Goal: Navigation & Orientation: Understand site structure

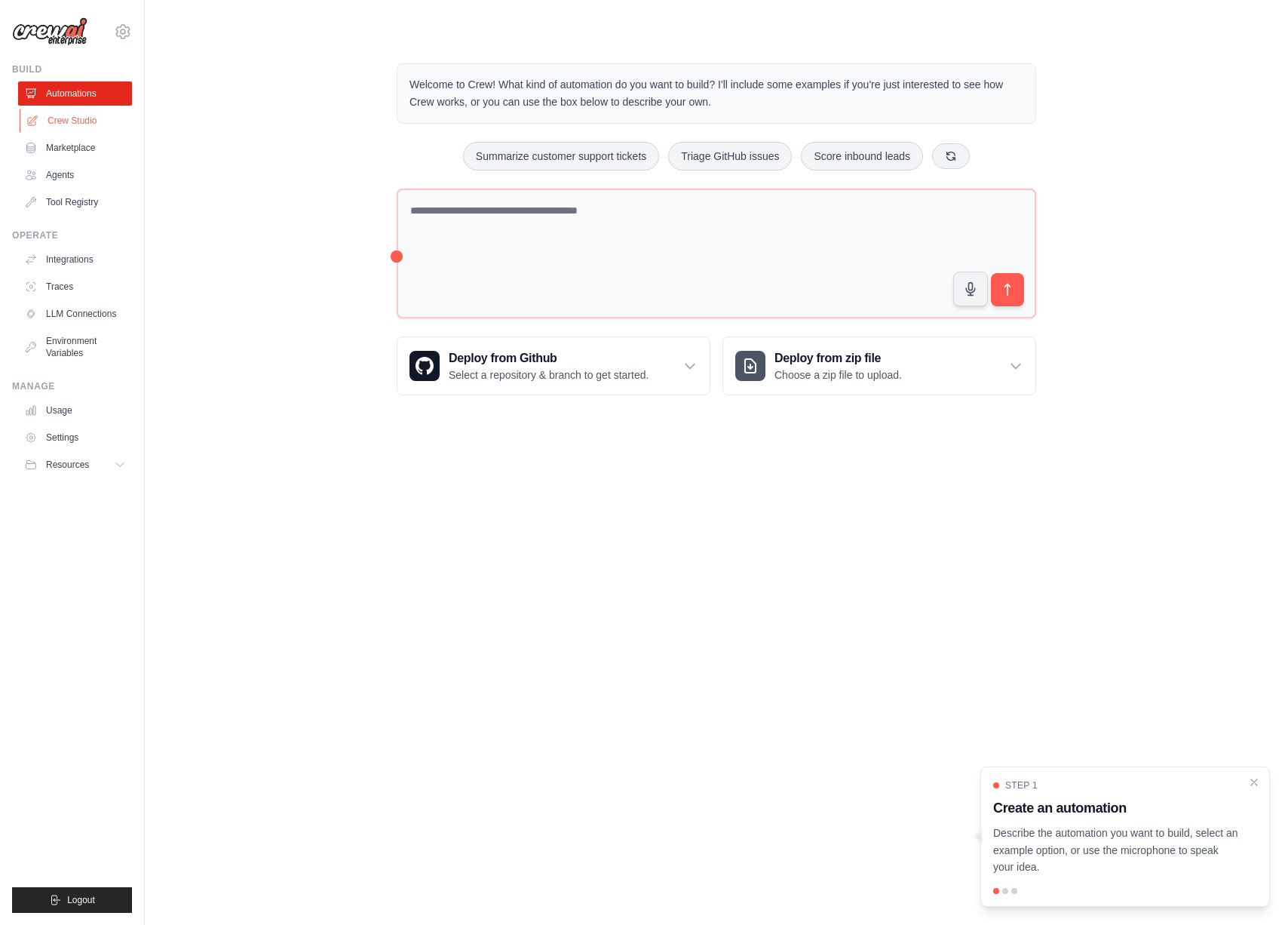
click at [59, 128] on link "Crew Studio" at bounding box center [76, 120] width 114 height 24
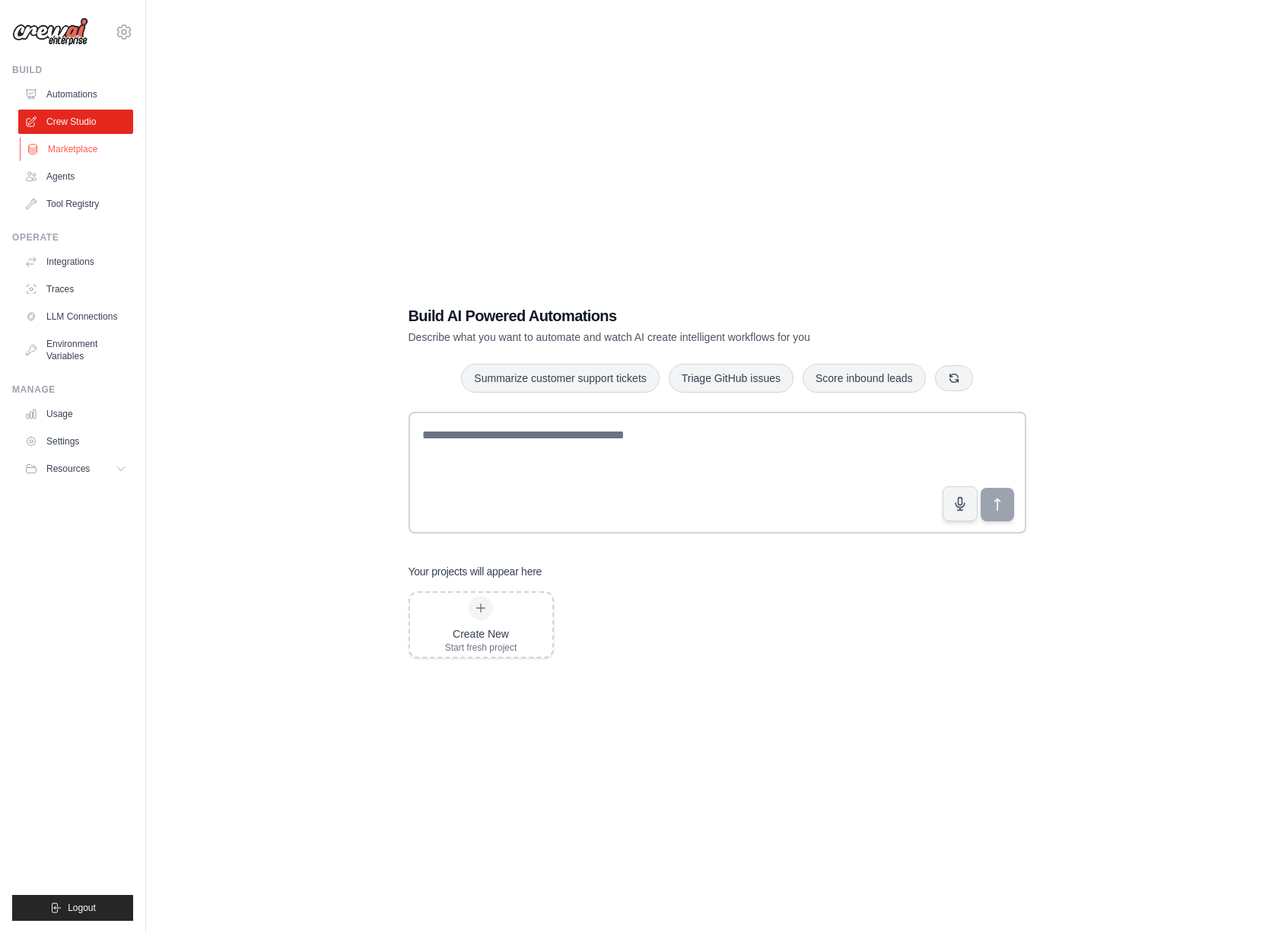
click at [57, 151] on link "Marketplace" at bounding box center [77, 149] width 115 height 24
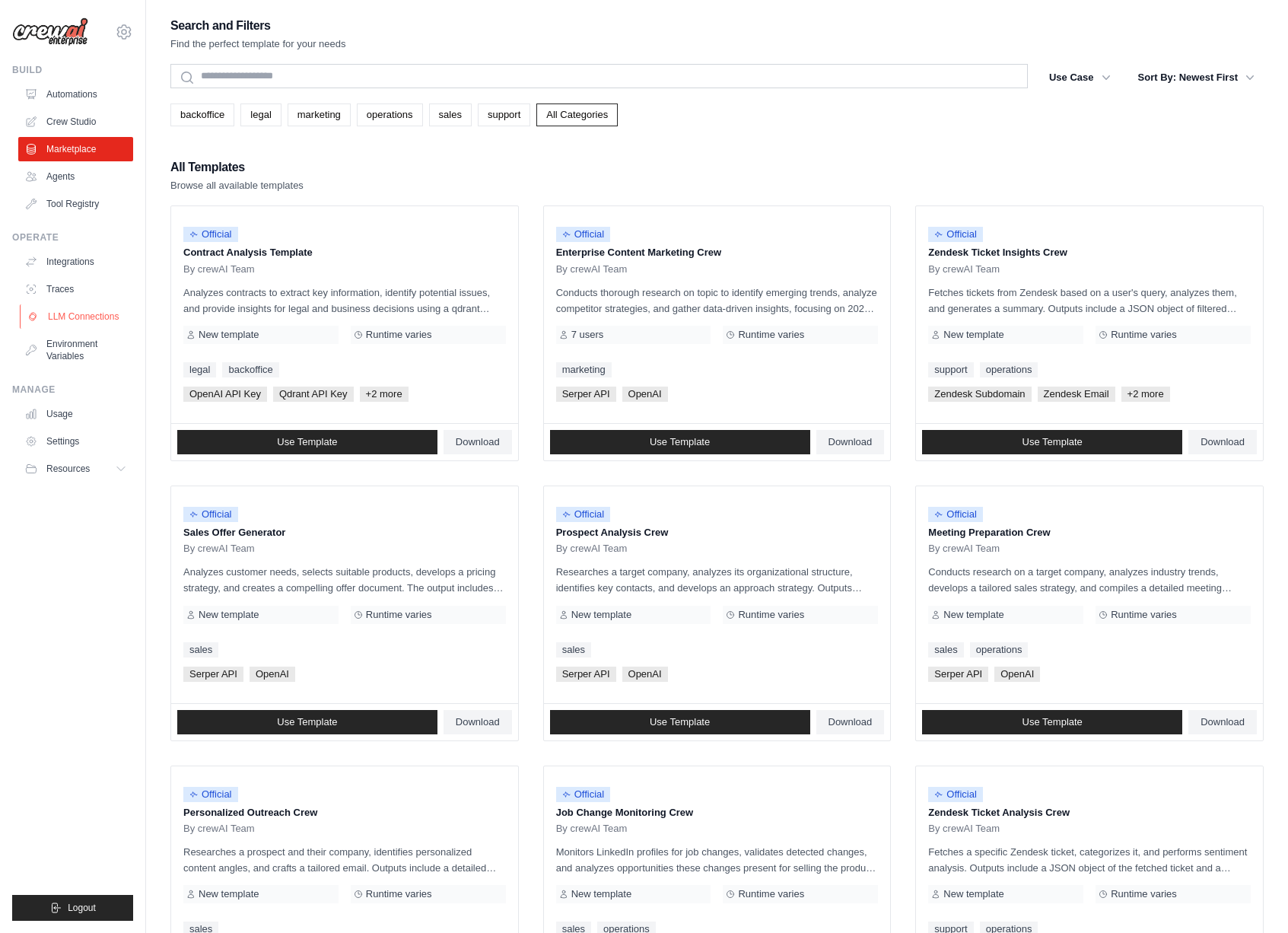
click at [84, 312] on link "LLM Connections" at bounding box center [77, 316] width 115 height 24
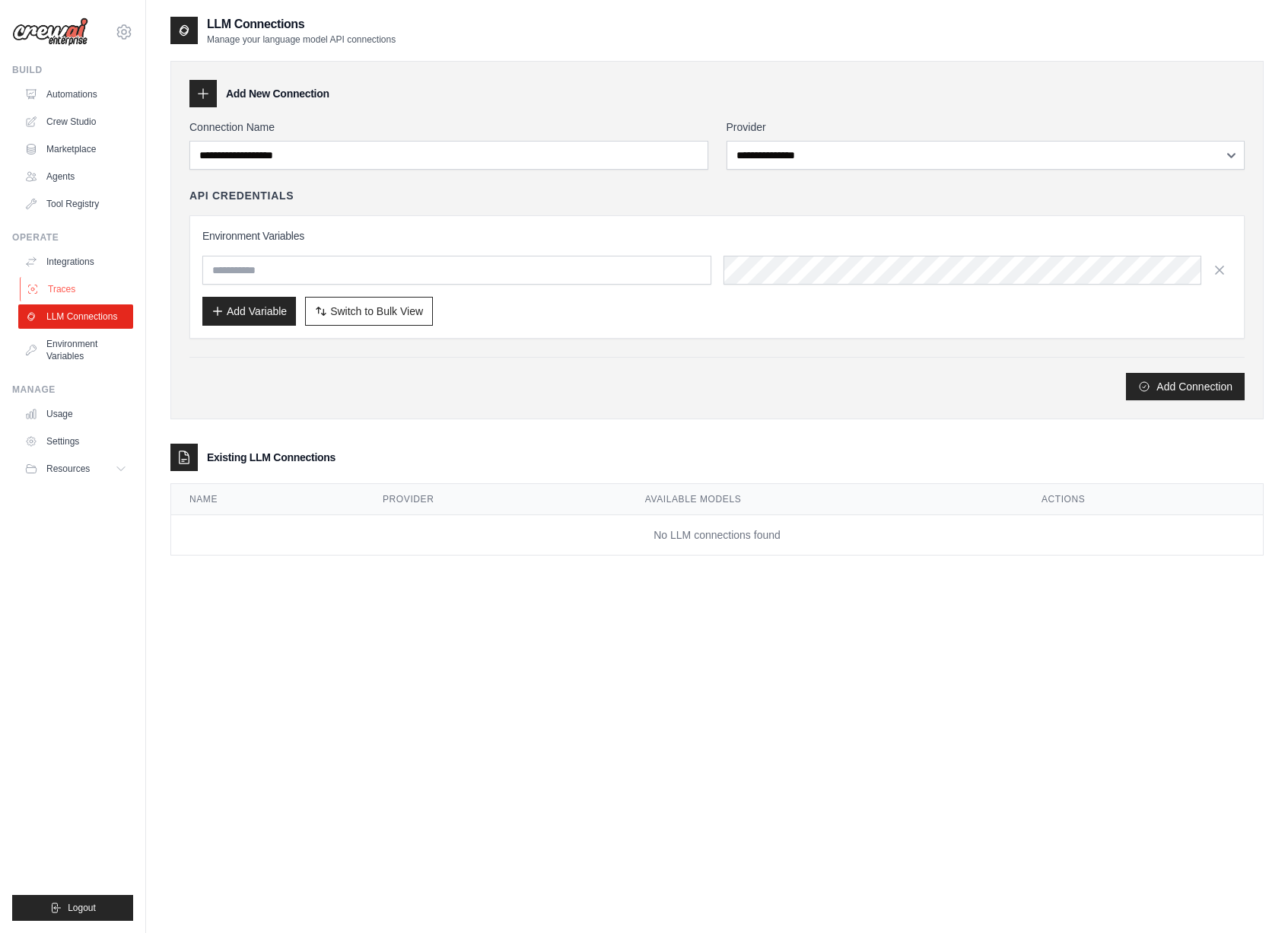
click at [87, 286] on link "Traces" at bounding box center [77, 289] width 115 height 24
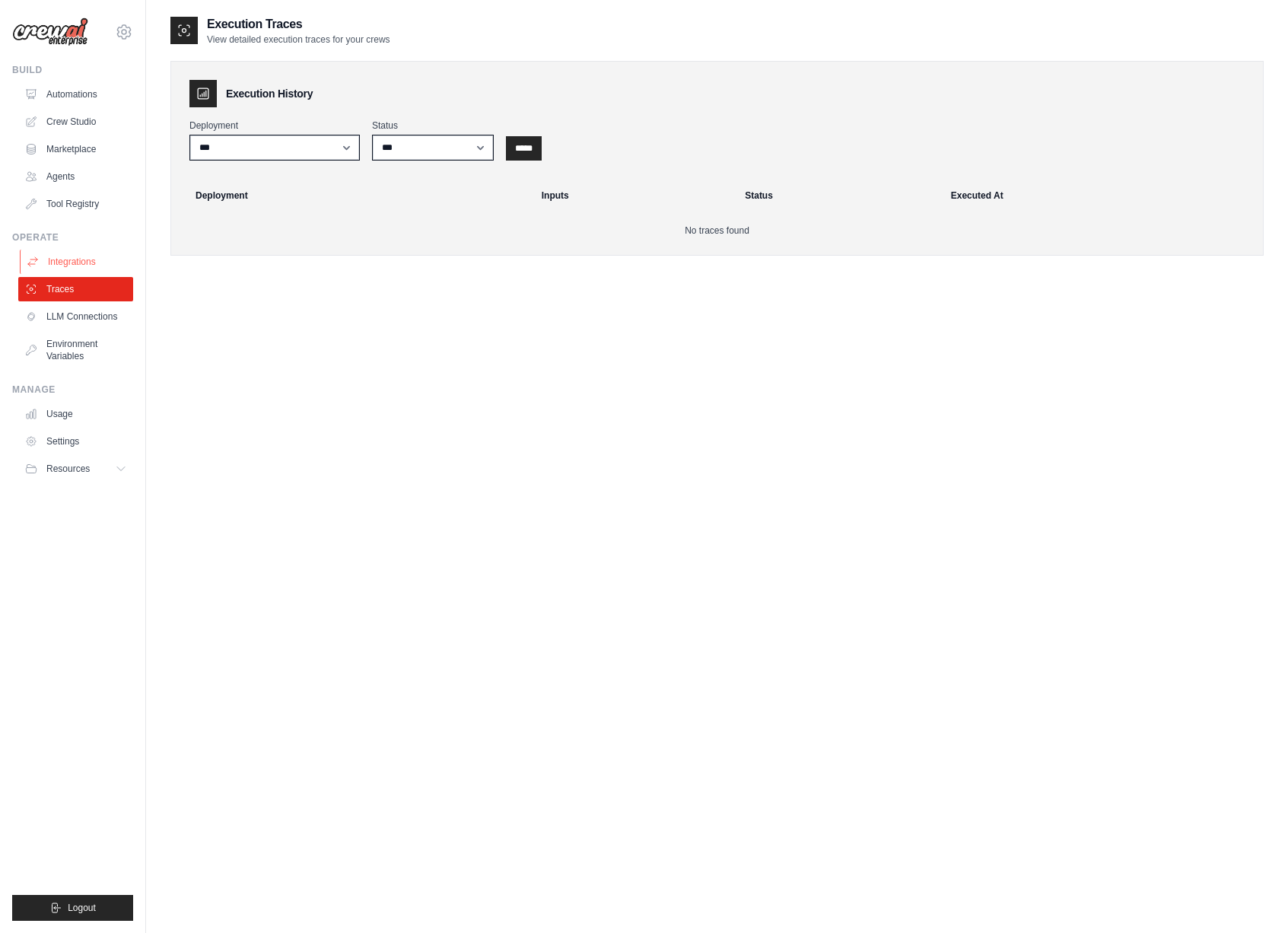
click at [83, 264] on link "Integrations" at bounding box center [77, 261] width 115 height 24
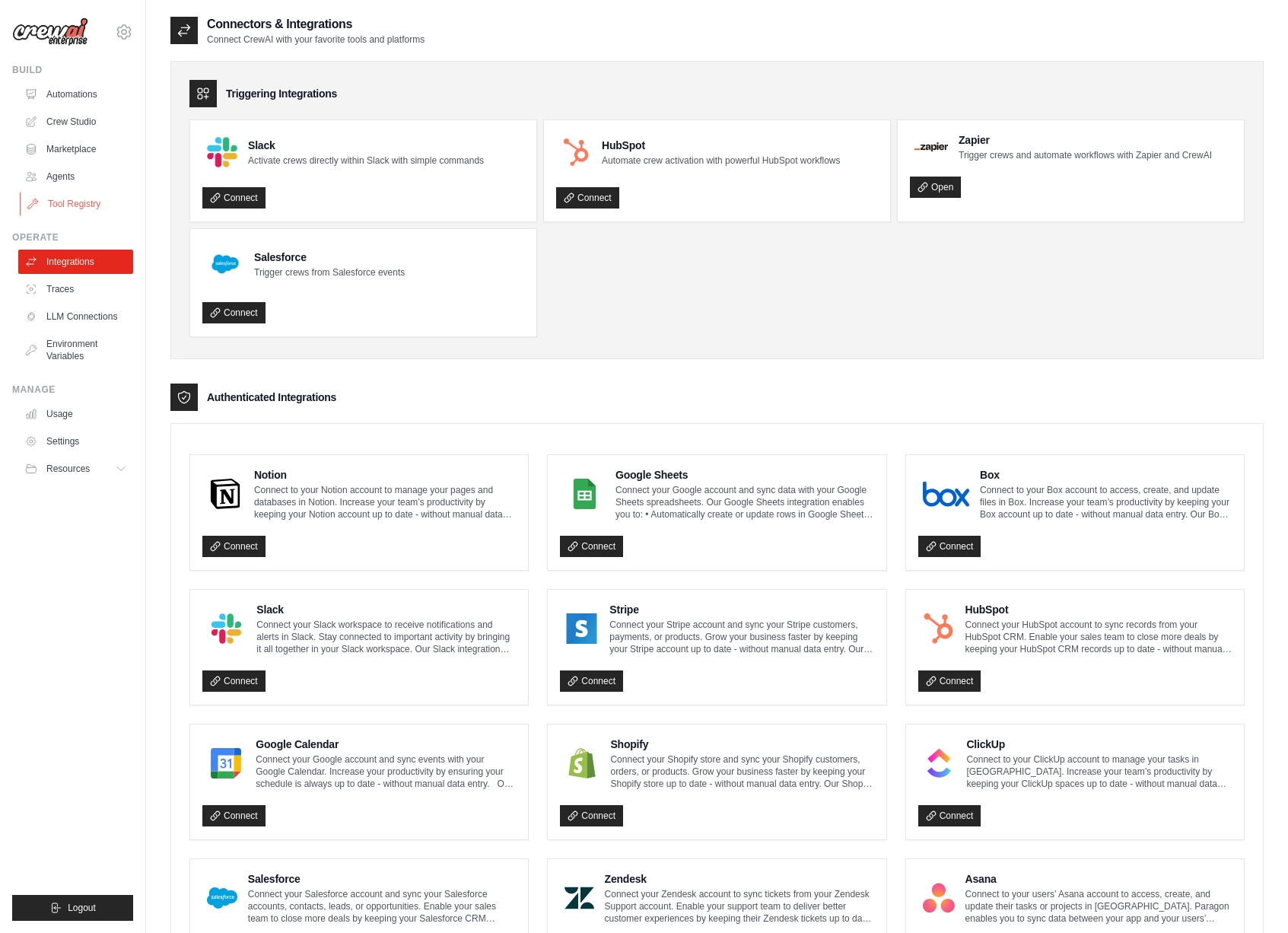
click at [88, 214] on link "Tool Registry" at bounding box center [77, 204] width 115 height 24
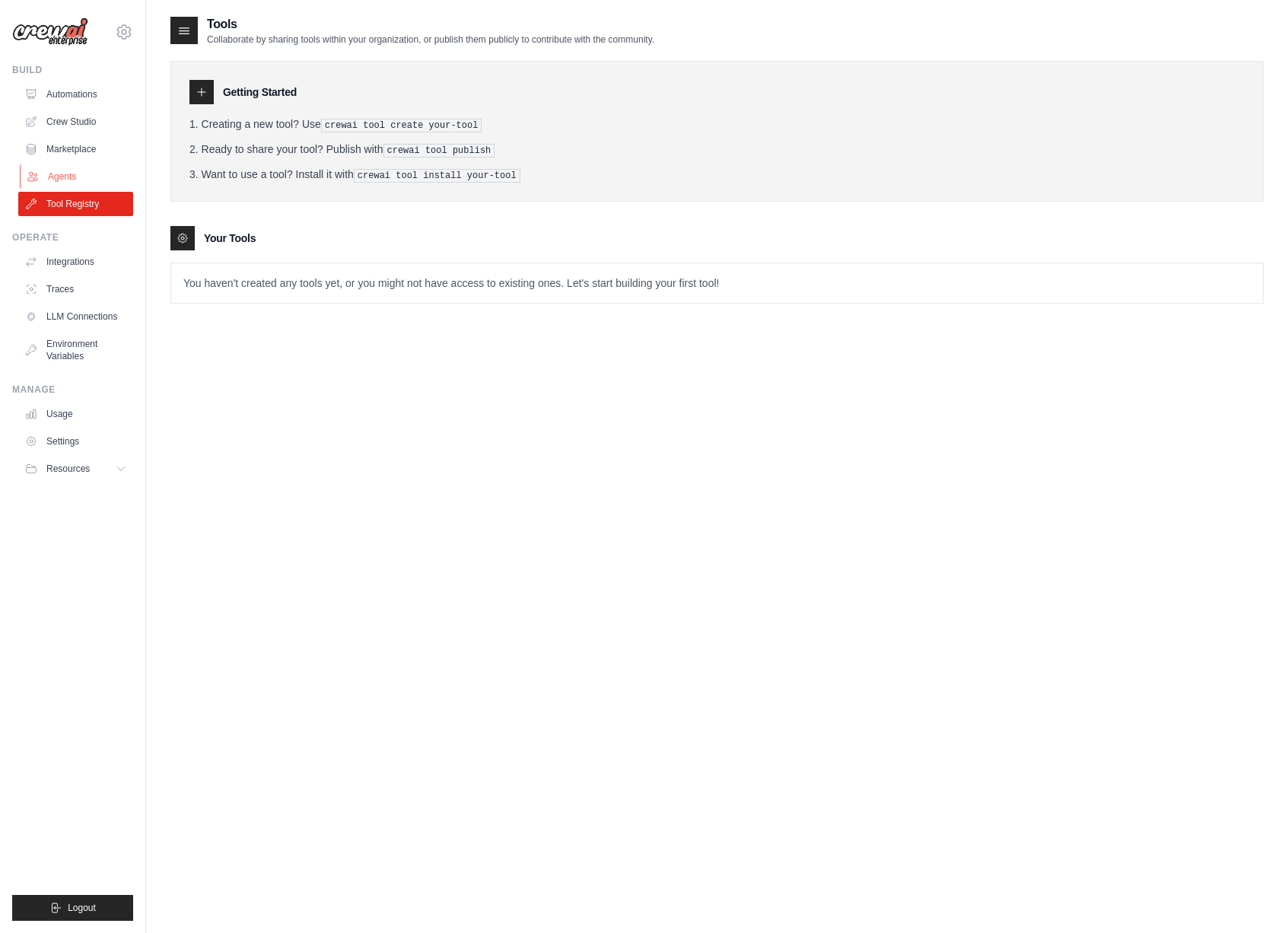
click at [93, 183] on link "Agents" at bounding box center [77, 176] width 115 height 24
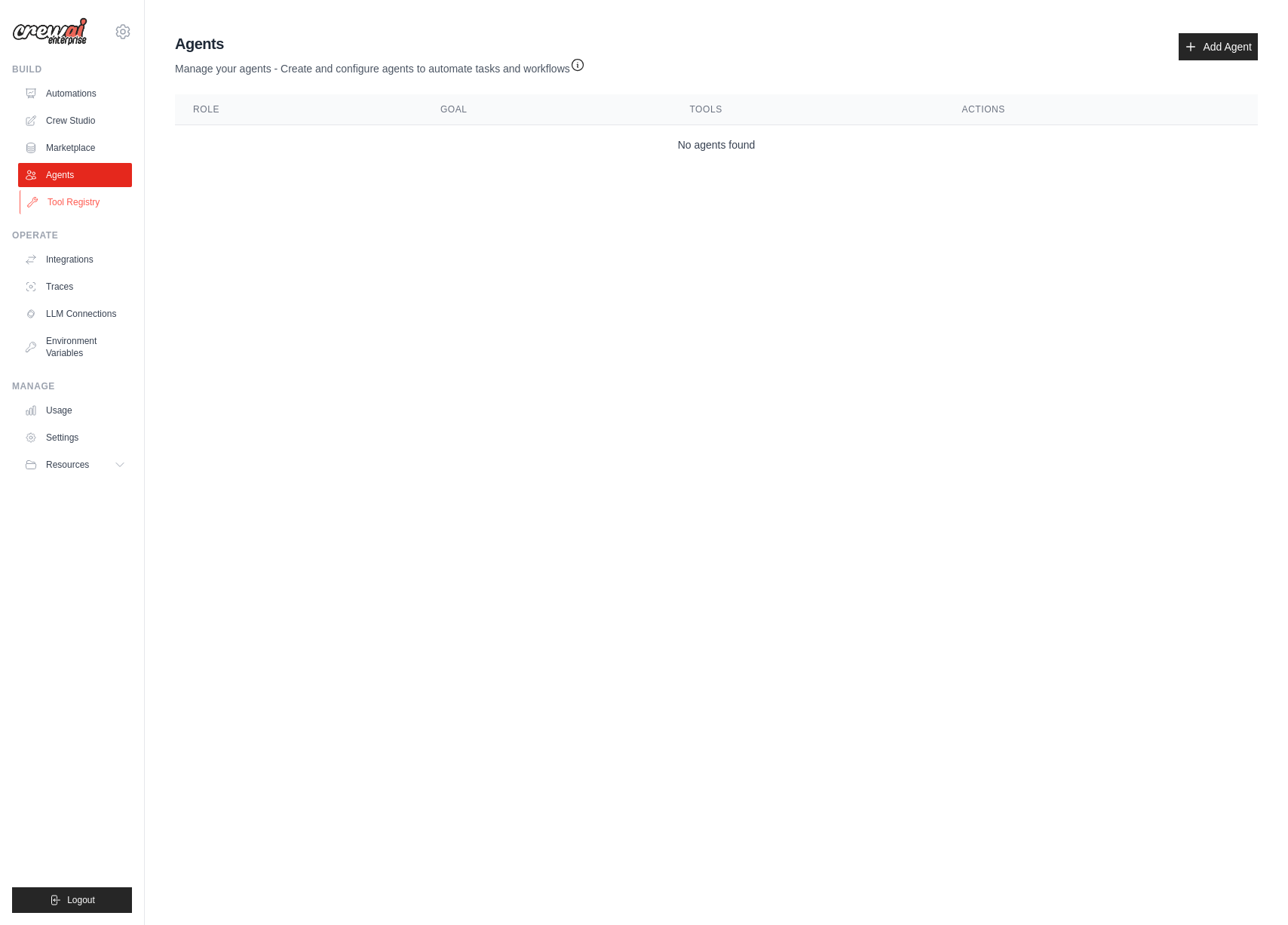
click at [78, 200] on link "Tool Registry" at bounding box center [76, 202] width 114 height 24
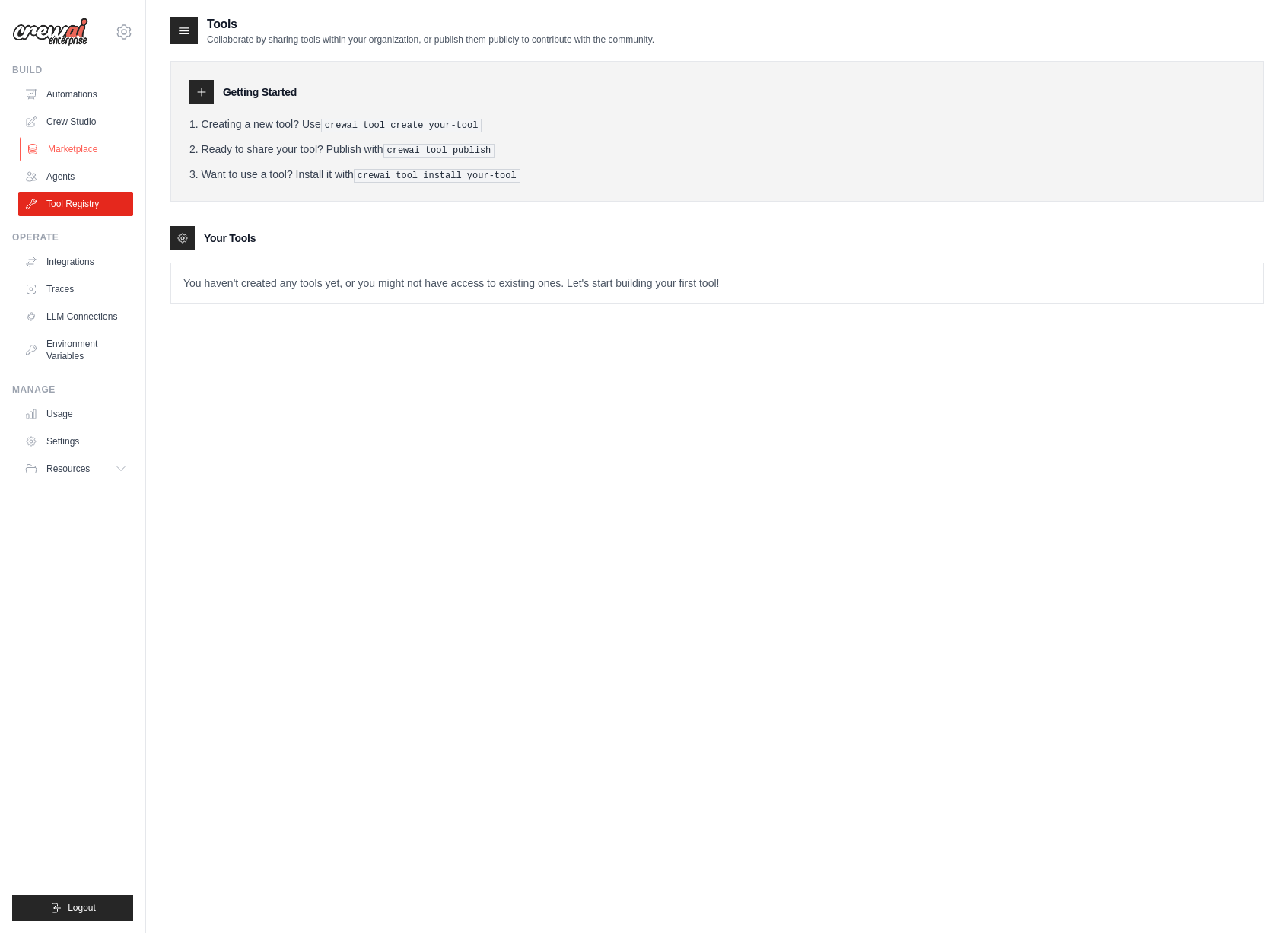
click at [69, 149] on link "Marketplace" at bounding box center [77, 149] width 115 height 24
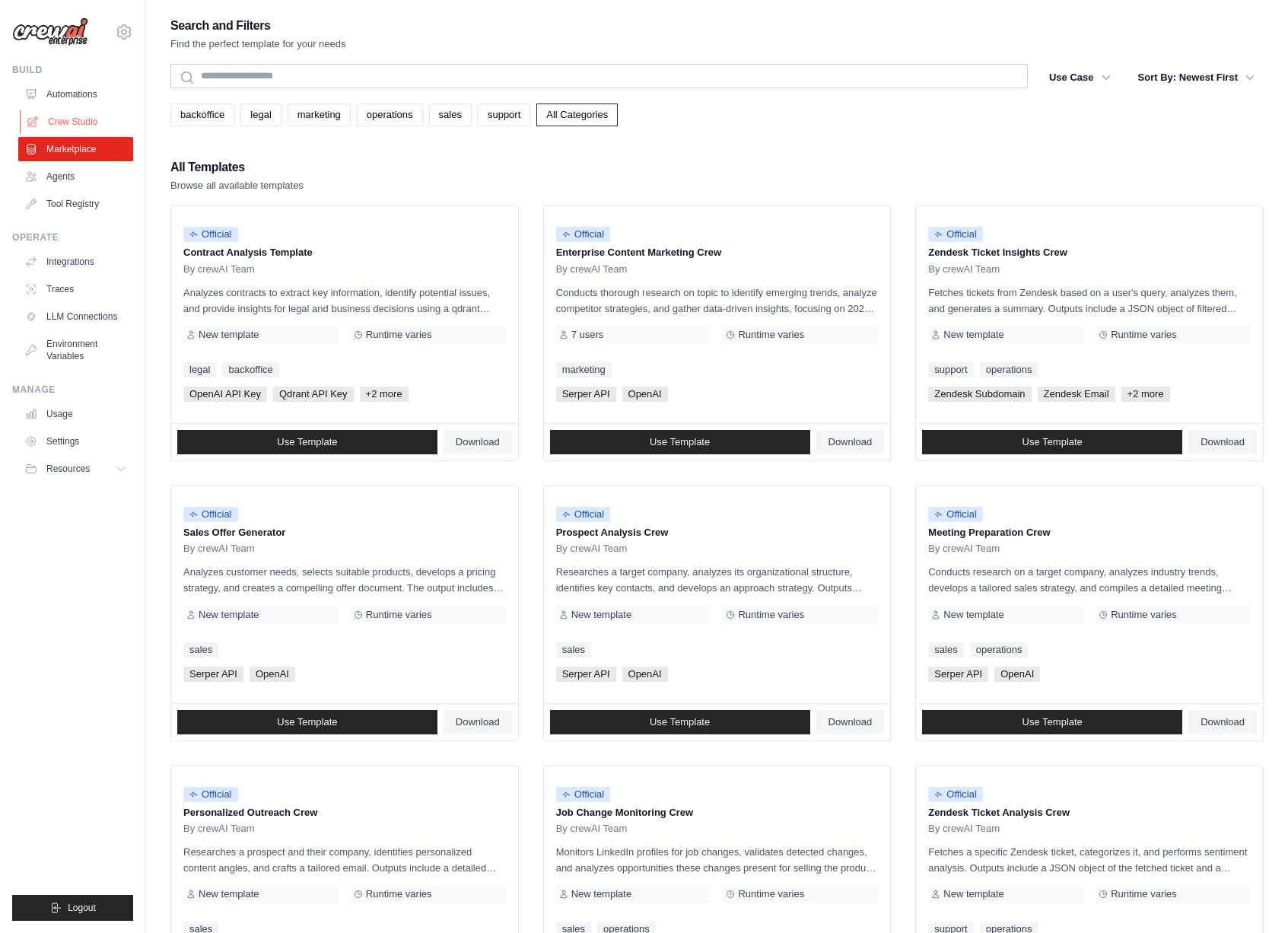
click at [76, 113] on link "Crew Studio" at bounding box center [77, 121] width 115 height 24
